Goal: Transaction & Acquisition: Purchase product/service

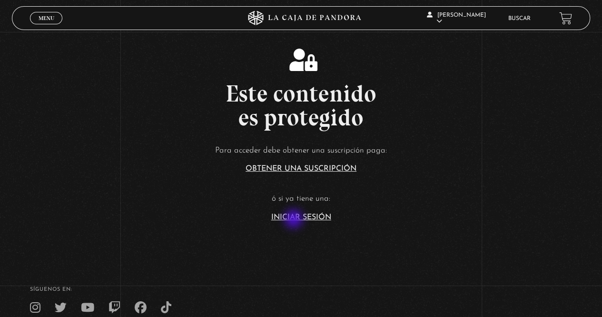
click at [294, 220] on link "Iniciar Sesión" at bounding box center [301, 217] width 60 height 8
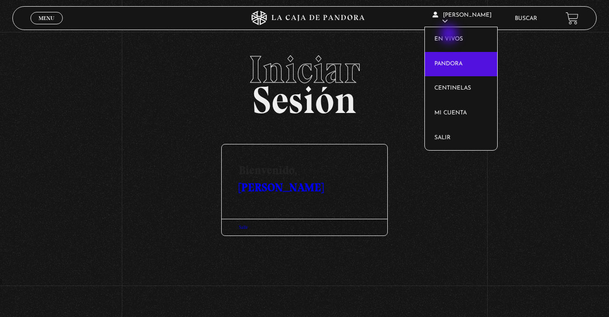
drag, startPoint x: 450, startPoint y: 34, endPoint x: 437, endPoint y: 59, distance: 28.1
click at [450, 34] on link "En vivos" at bounding box center [461, 39] width 72 height 25
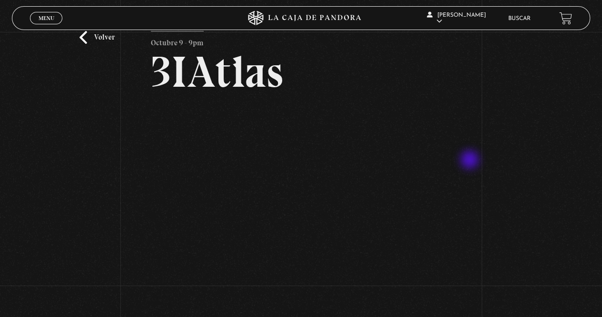
scroll to position [48, 0]
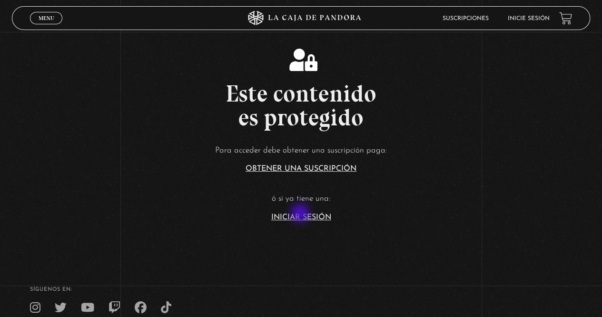
click at [301, 215] on link "Iniciar Sesión" at bounding box center [301, 217] width 60 height 8
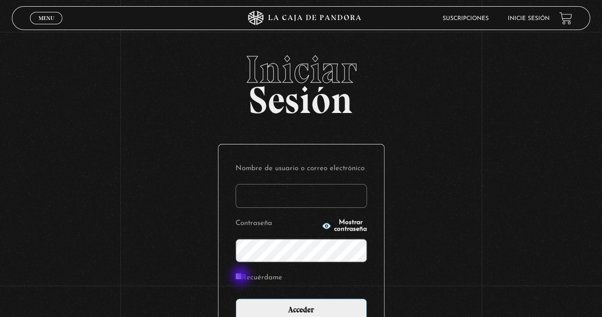
type input "smpicado@hotmail.com"
click at [242, 276] on input "Recuérdame" at bounding box center [239, 276] width 6 height 6
checkbox input "true"
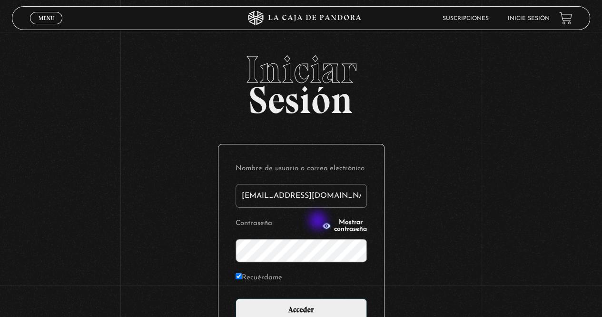
click at [334, 224] on span "Mostrar contraseña" at bounding box center [350, 225] width 33 height 13
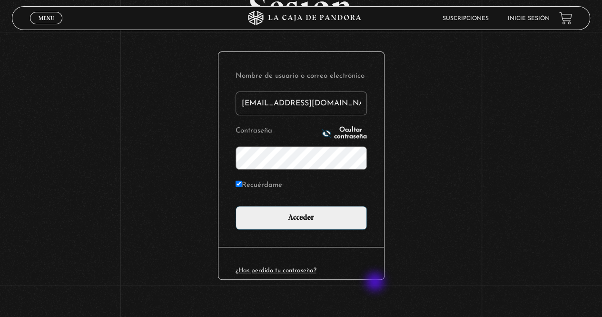
scroll to position [95, 0]
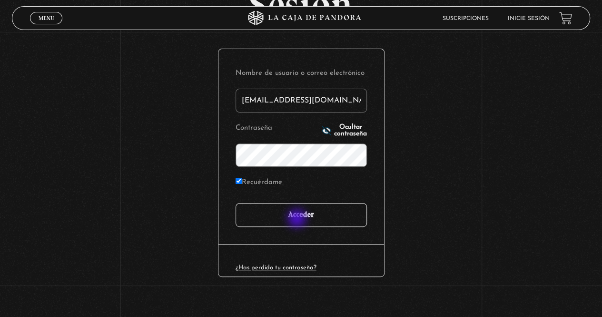
click at [297, 215] on input "Acceder" at bounding box center [301, 215] width 131 height 24
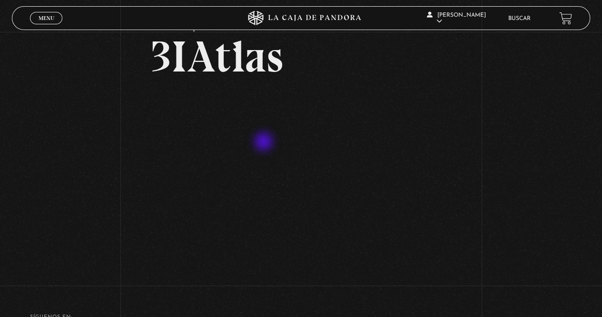
scroll to position [95, 0]
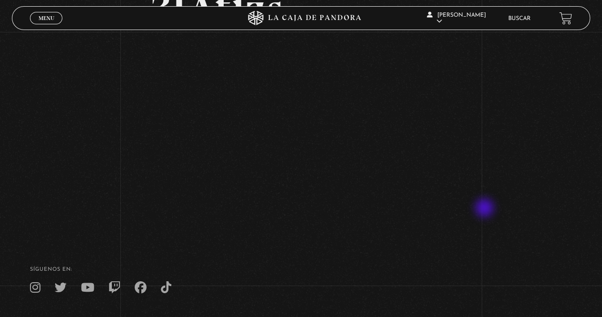
click at [485, 208] on div "Volver Octubre 9 - 9pm 3IAtlas" at bounding box center [301, 85] width 602 height 297
